Goal: Task Accomplishment & Management: Manage account settings

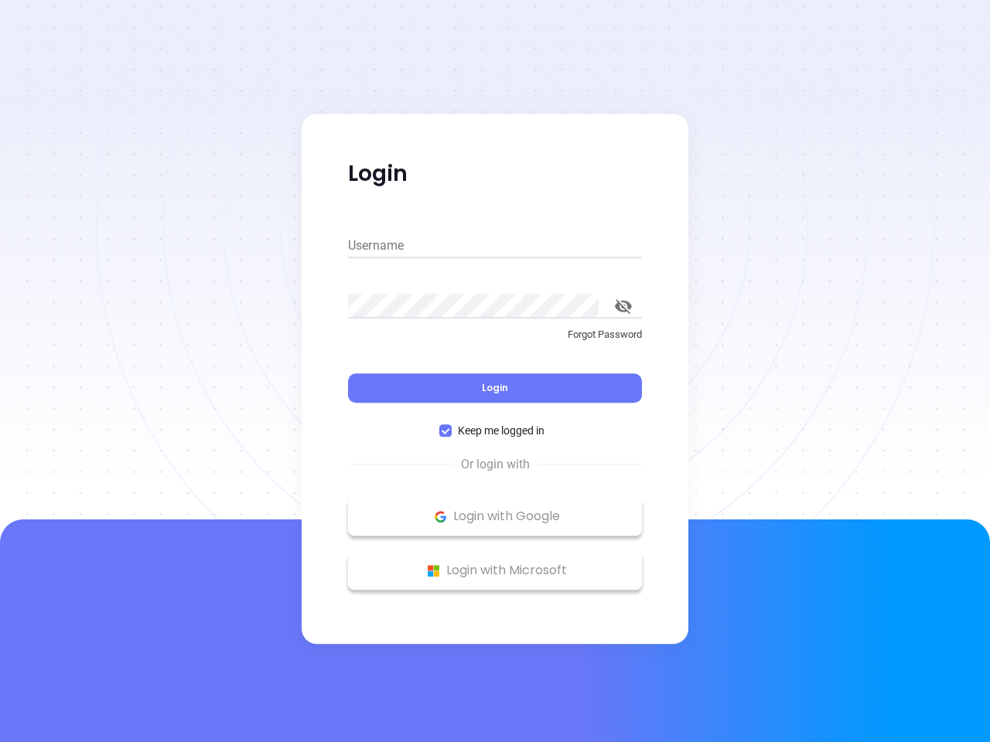
click at [495, 371] on div "Login" at bounding box center [495, 379] width 294 height 48
click at [495, 246] on input "Username" at bounding box center [495, 245] width 294 height 25
click at [623, 306] on icon "toggle password visibility" at bounding box center [623, 306] width 17 height 15
click at [495, 388] on span "Login" at bounding box center [495, 387] width 26 height 13
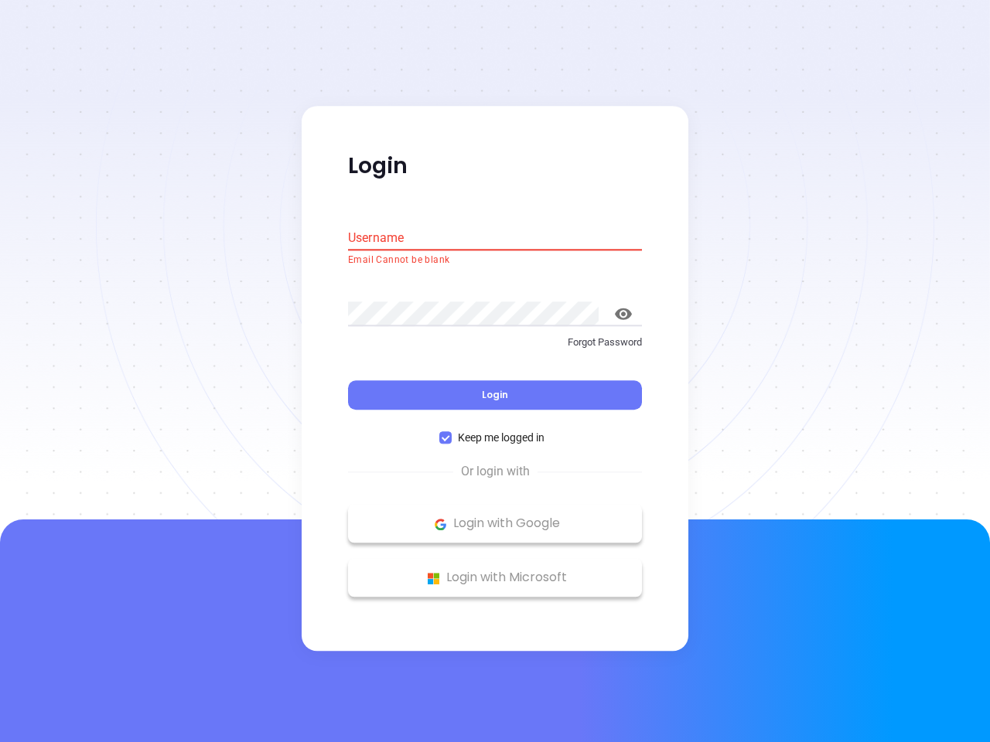
click at [495, 431] on span "Keep me logged in" at bounding box center [500, 438] width 99 height 17
click at [451, 432] on input "Keep me logged in" at bounding box center [445, 438] width 12 height 12
checkbox input "false"
click at [495, 516] on p "Login with Google" at bounding box center [495, 524] width 278 height 23
click at [495, 571] on p "Login with Microsoft" at bounding box center [495, 578] width 278 height 23
